Goal: Transaction & Acquisition: Purchase product/service

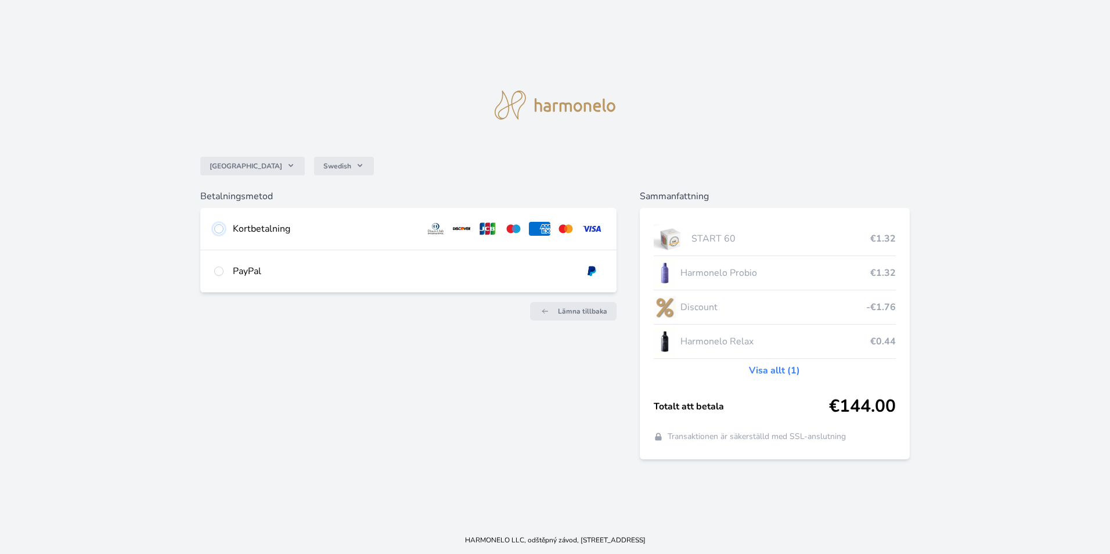
click at [217, 228] on input "radio" at bounding box center [218, 228] width 9 height 9
radio input "true"
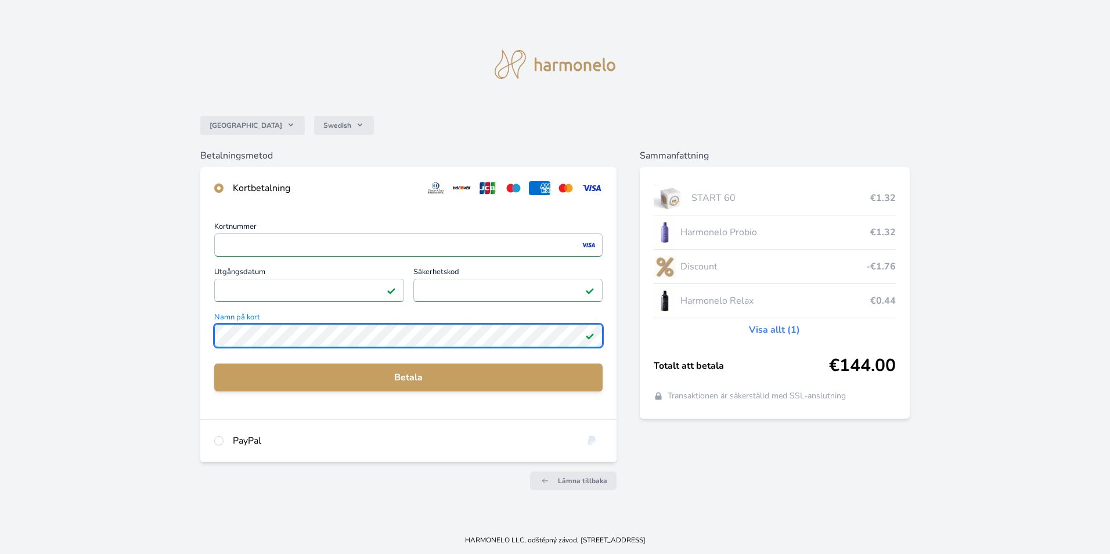
click at [199, 337] on div "Sverige Swedish Betalningsmetod Kortbetalning Kortnummer <p>Your browser does n…" at bounding box center [555, 263] width 1110 height 526
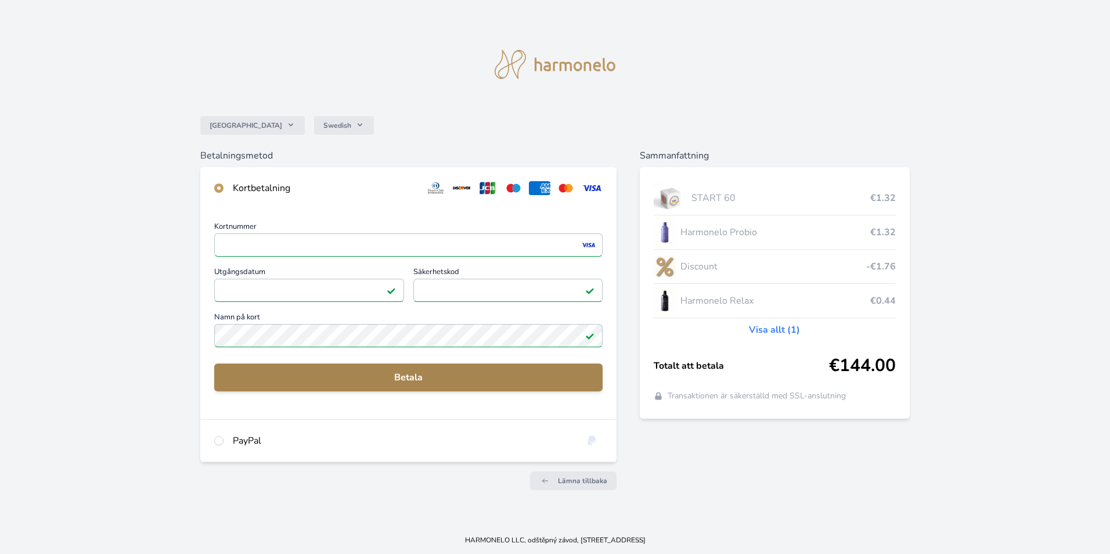
click at [404, 377] on span "Betala" at bounding box center [409, 377] width 370 height 14
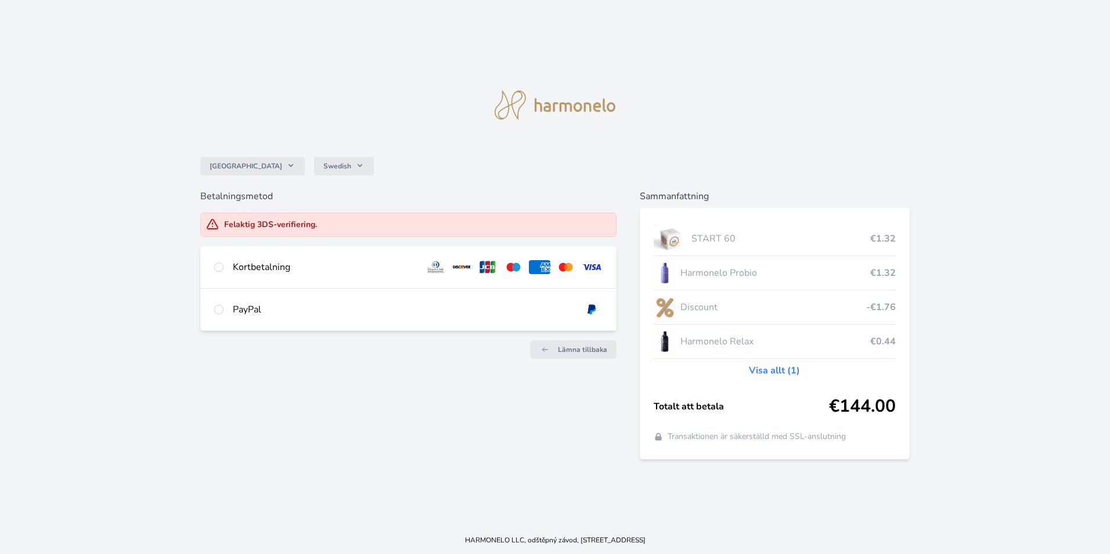
click at [224, 268] on div at bounding box center [218, 267] width 9 height 14
radio input "true"
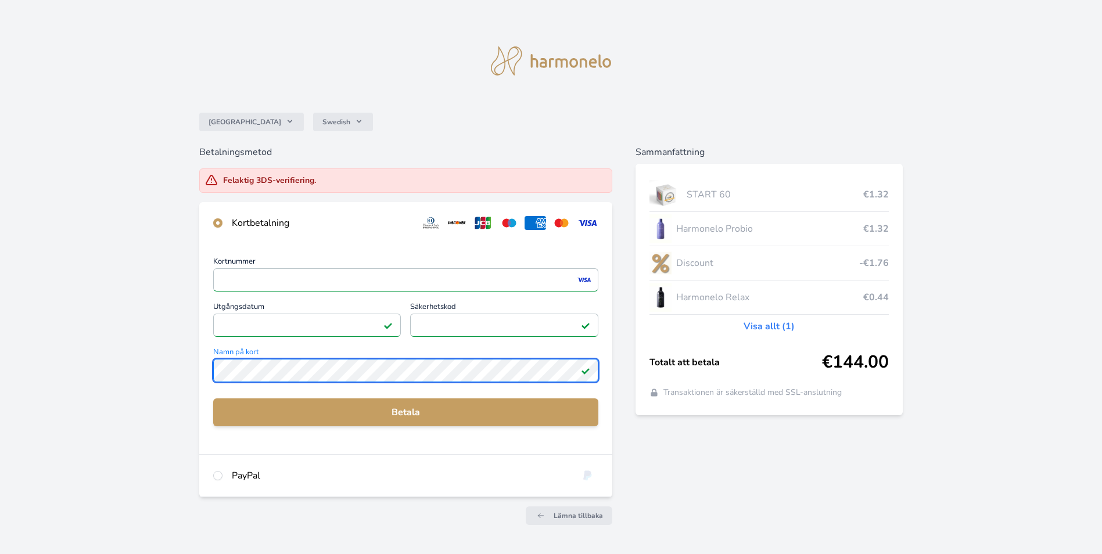
click at [163, 370] on div "Sverige Swedish Betalningsmetod Felaktig 3DS-verifiering. Kortbetalning Kortnum…" at bounding box center [551, 278] width 1102 height 557
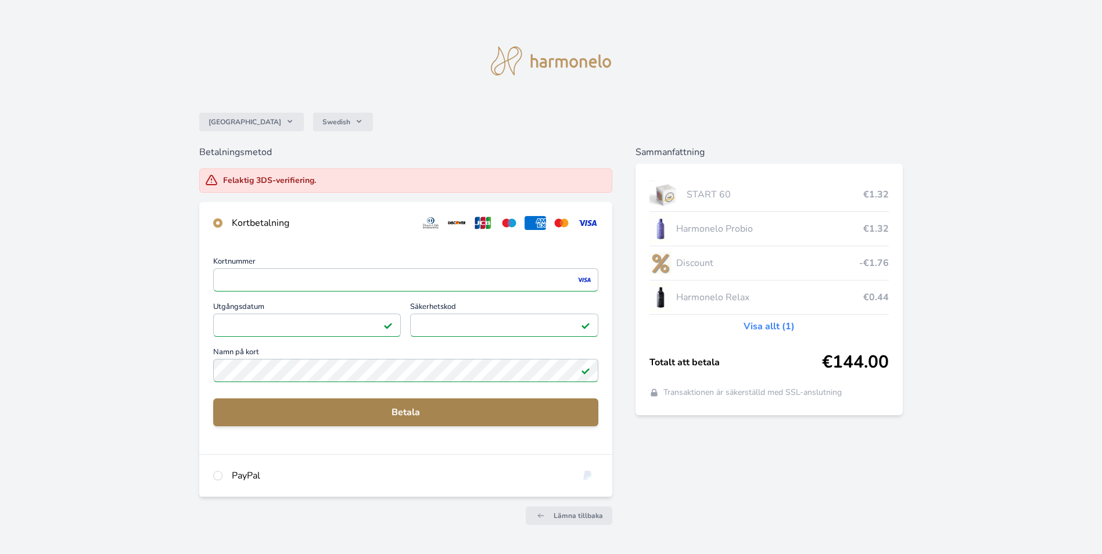
click at [399, 413] on span "Betala" at bounding box center [405, 412] width 366 height 14
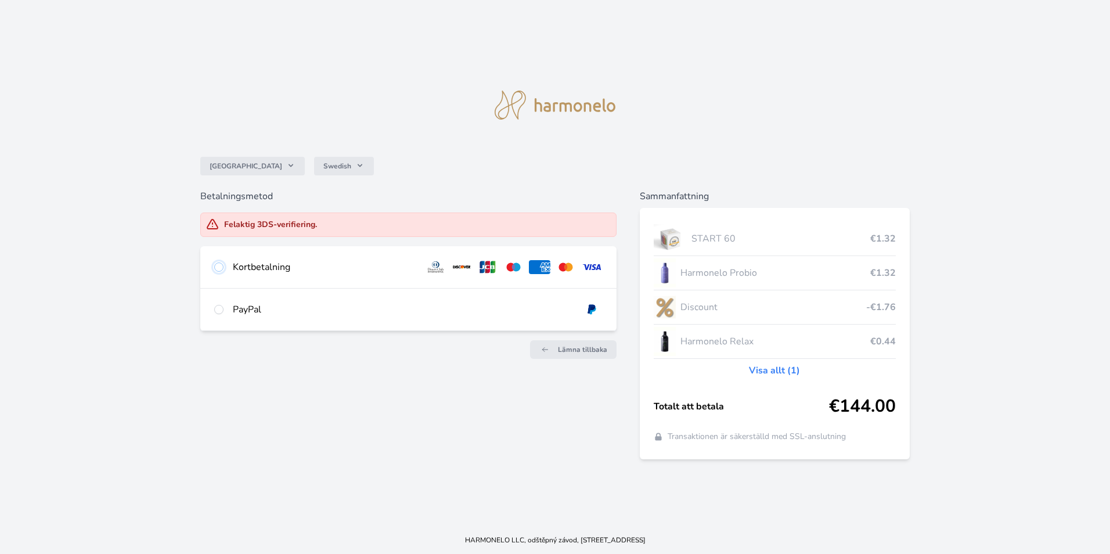
click at [221, 265] on input "radio" at bounding box center [218, 266] width 9 height 9
radio input "true"
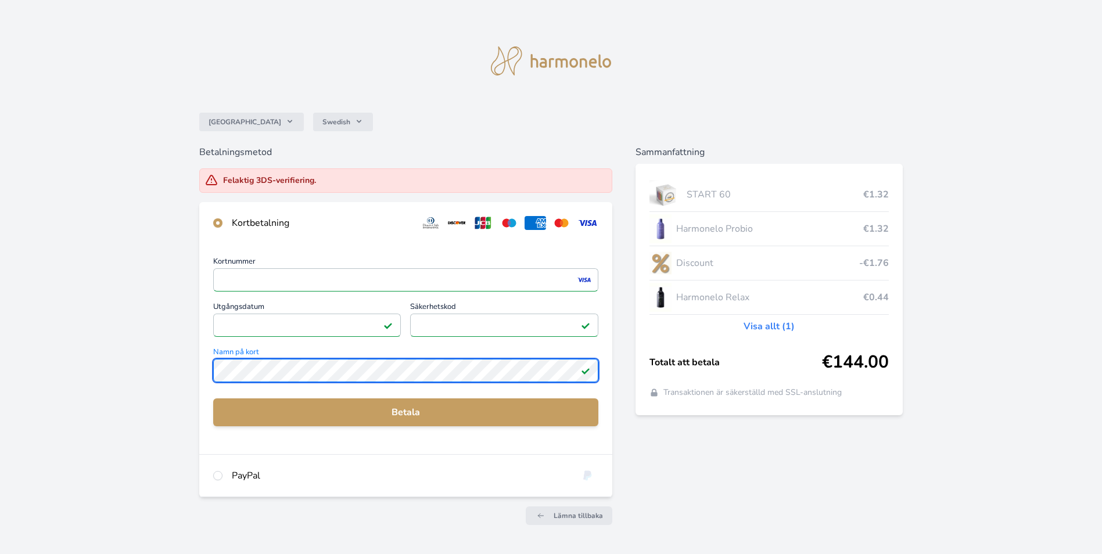
click at [95, 397] on div "Sverige Swedish Betalningsmetod Felaktig 3DS-verifiering. Kortbetalning Kortnum…" at bounding box center [551, 278] width 1102 height 557
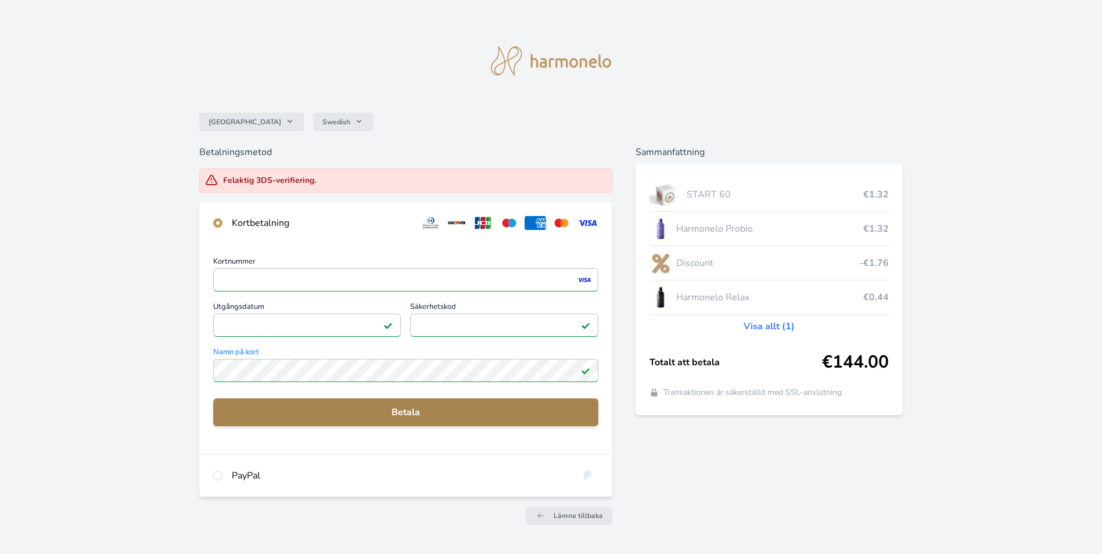
click at [390, 412] on span "Betala" at bounding box center [405, 412] width 366 height 14
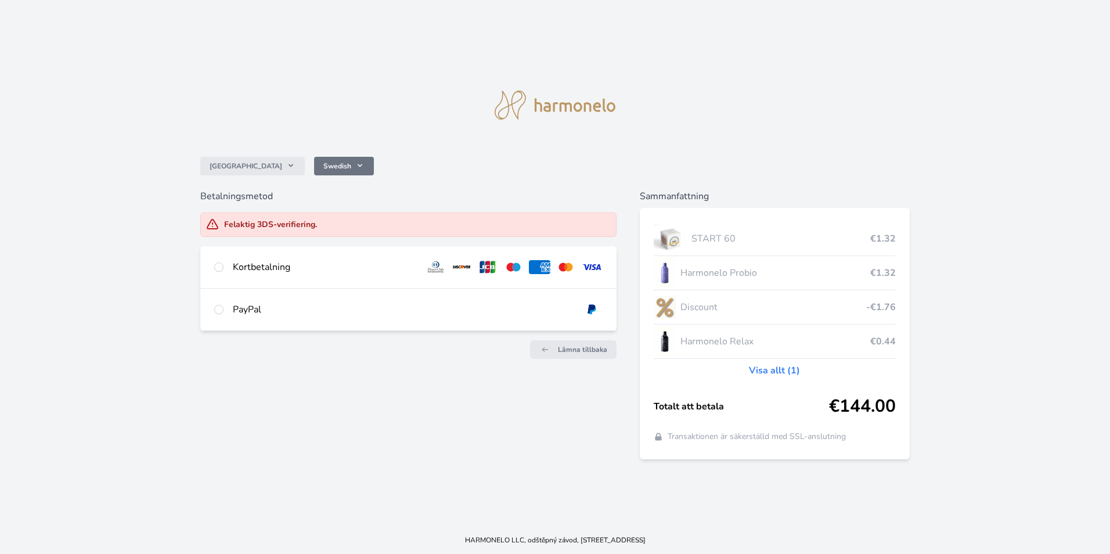
click at [355, 166] on icon at bounding box center [359, 165] width 9 height 9
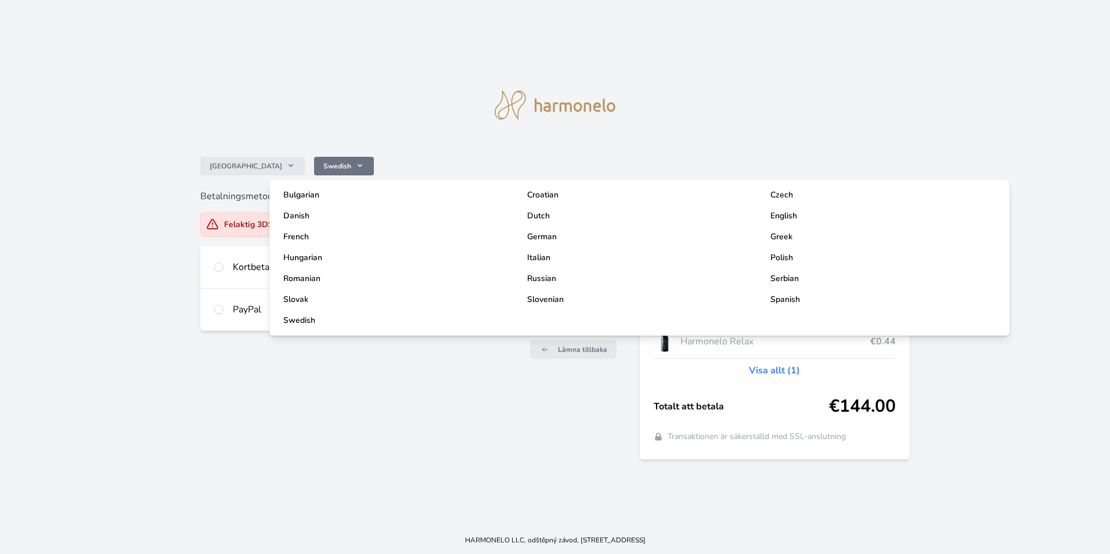
click at [355, 166] on icon at bounding box center [359, 165] width 9 height 9
